Goal: Information Seeking & Learning: Learn about a topic

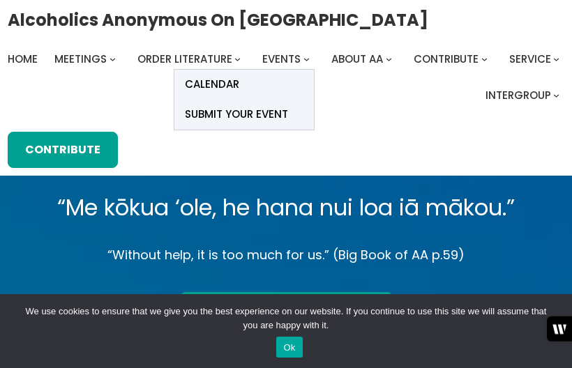
click at [210, 81] on span "Calendar" at bounding box center [212, 85] width 54 height 20
click at [217, 83] on span "Calendar" at bounding box center [212, 85] width 54 height 20
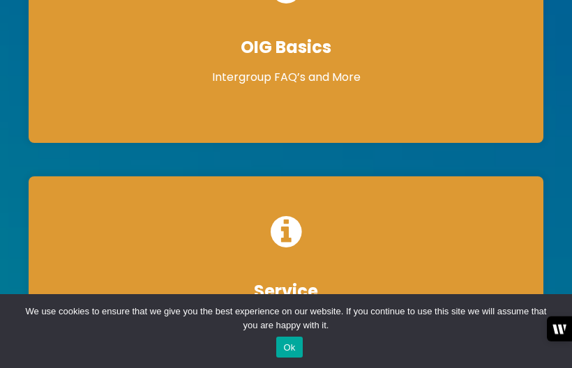
scroll to position [465, 0]
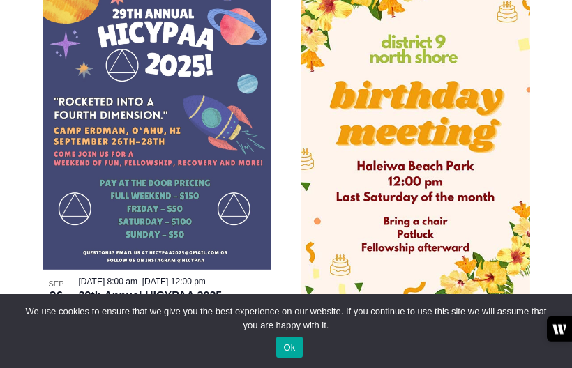
scroll to position [422, 0]
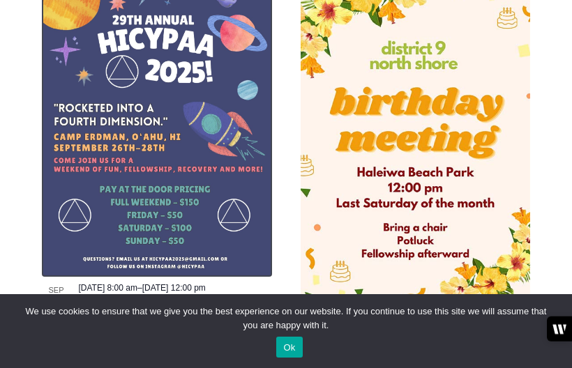
click at [132, 130] on img at bounding box center [158, 128] width 230 height 297
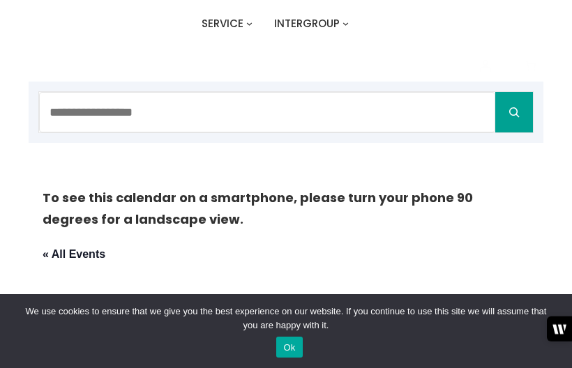
scroll to position [128, 0]
